Goal: Obtain resource: Obtain resource

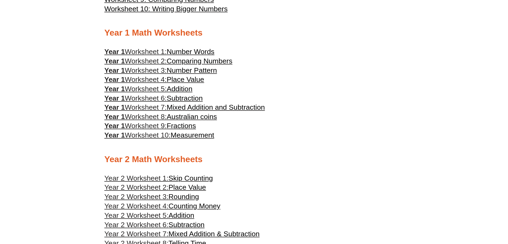
scroll to position [329, 0]
click at [182, 106] on span "Mixed Addition and Subtraction" at bounding box center [216, 108] width 98 height 8
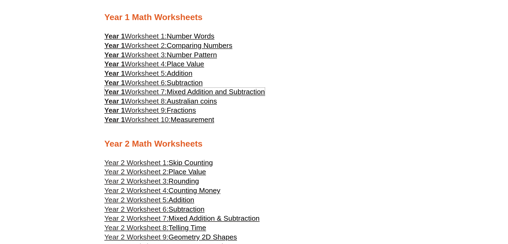
scroll to position [329, 0]
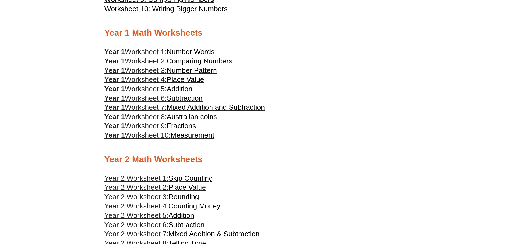
click at [210, 66] on span "Number Pattern" at bounding box center [192, 70] width 50 height 8
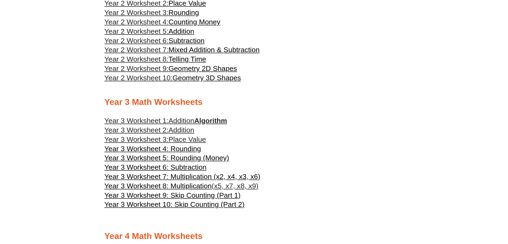
scroll to position [529, 0]
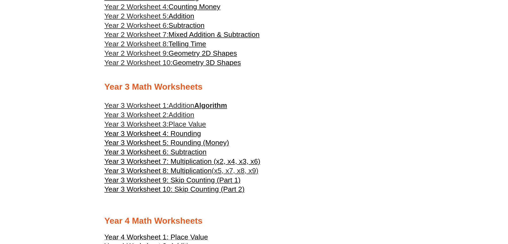
click at [188, 160] on span "Year 3 Worksheet 7: Multiplication (x2, x4, x3, x6)" at bounding box center [183, 161] width 156 height 8
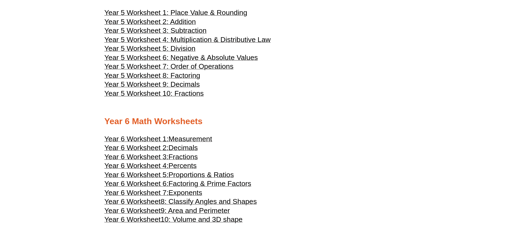
scroll to position [903, 0]
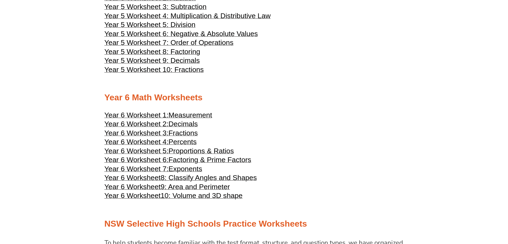
click at [188, 132] on span "Fractions" at bounding box center [183, 133] width 29 height 8
click at [191, 72] on span "Year 5 Worksheet 10: Fractions" at bounding box center [154, 70] width 99 height 8
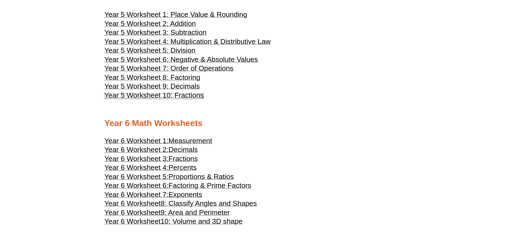
scroll to position [875, 0]
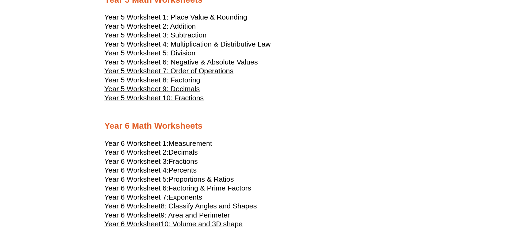
click at [190, 97] on span "Year 5 Worksheet 10: Fractions" at bounding box center [154, 98] width 99 height 8
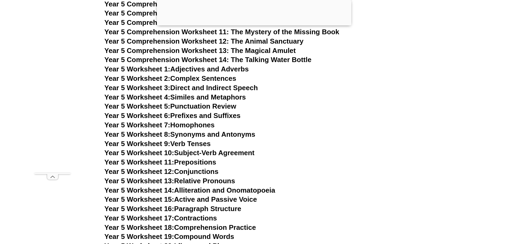
scroll to position [2509, 0]
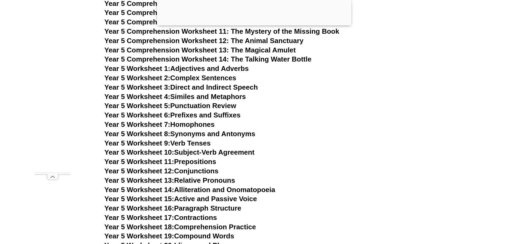
click at [220, 69] on link "Year 5 Worksheet 1: Adjectives and Adverbs" at bounding box center [177, 68] width 144 height 8
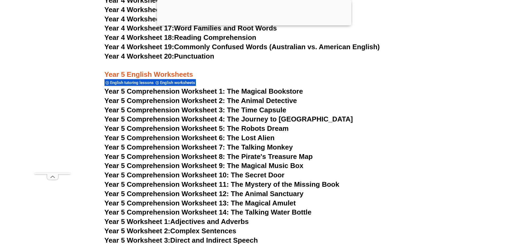
scroll to position [2356, 0]
click at [288, 90] on span "Year 5 Comprehension Worksheet 1: The Magical Bookstore" at bounding box center [204, 91] width 199 height 8
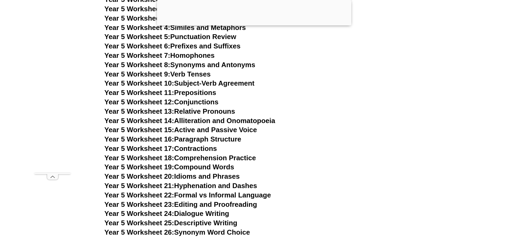
scroll to position [2579, 0]
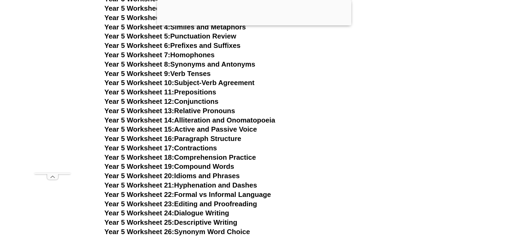
click at [243, 156] on link "Year 5 Worksheet 18: Comprehension Practice" at bounding box center [181, 157] width 152 height 8
